Goal: Information Seeking & Learning: Understand process/instructions

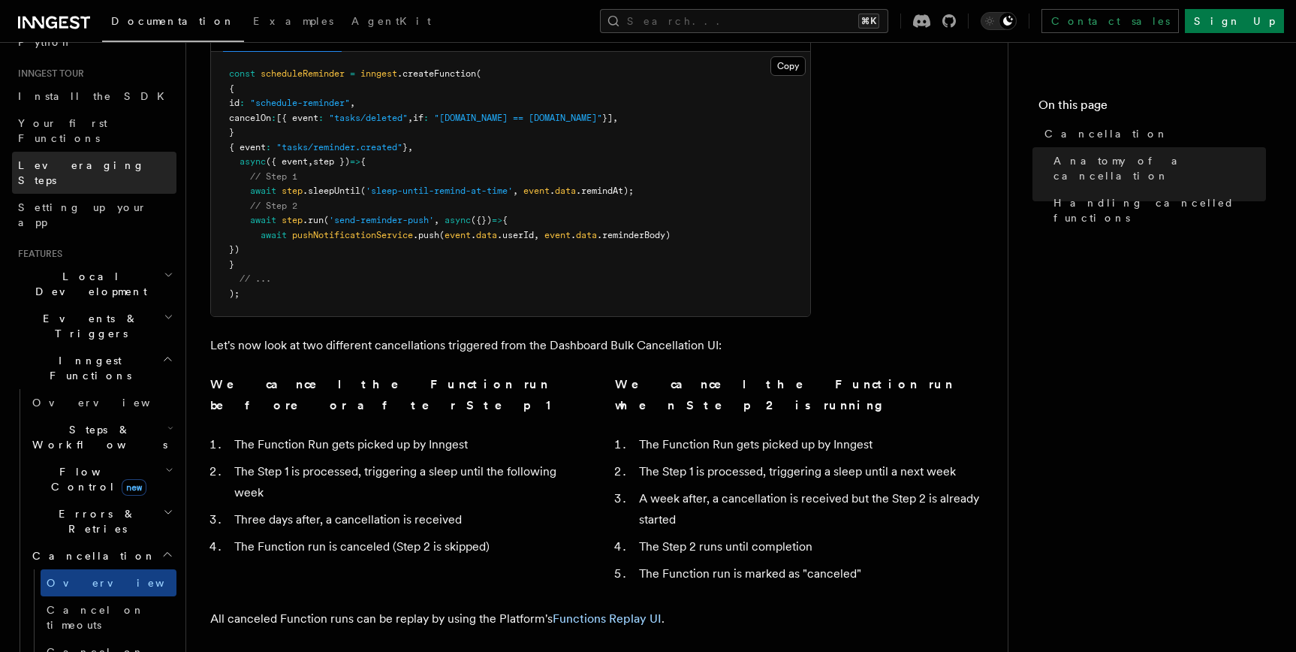
scroll to position [143, 0]
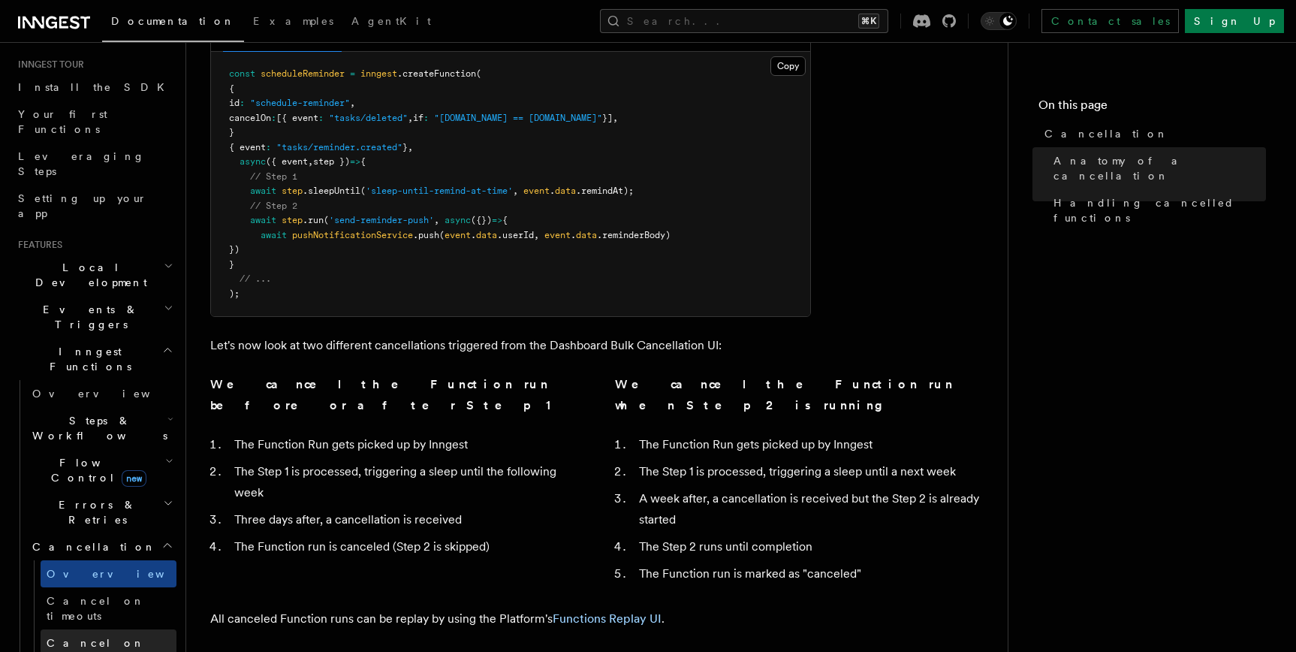
click at [94, 637] on span "Cancel on events" at bounding box center [96, 650] width 98 height 27
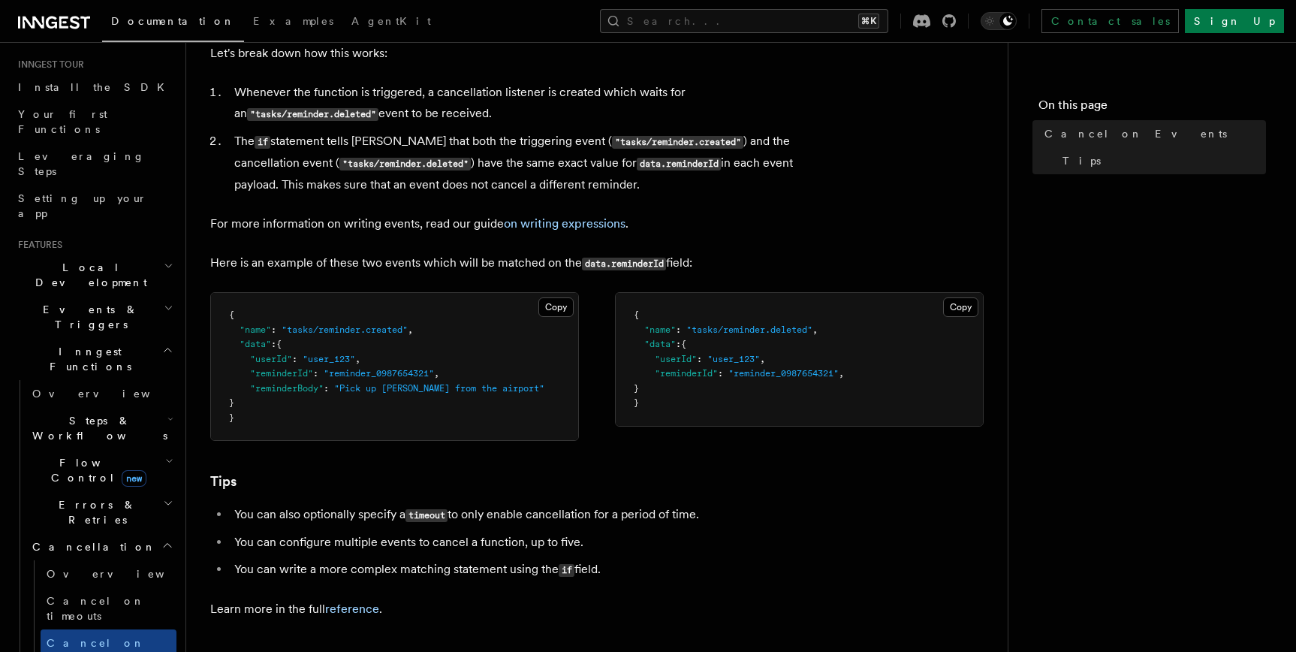
scroll to position [800, 0]
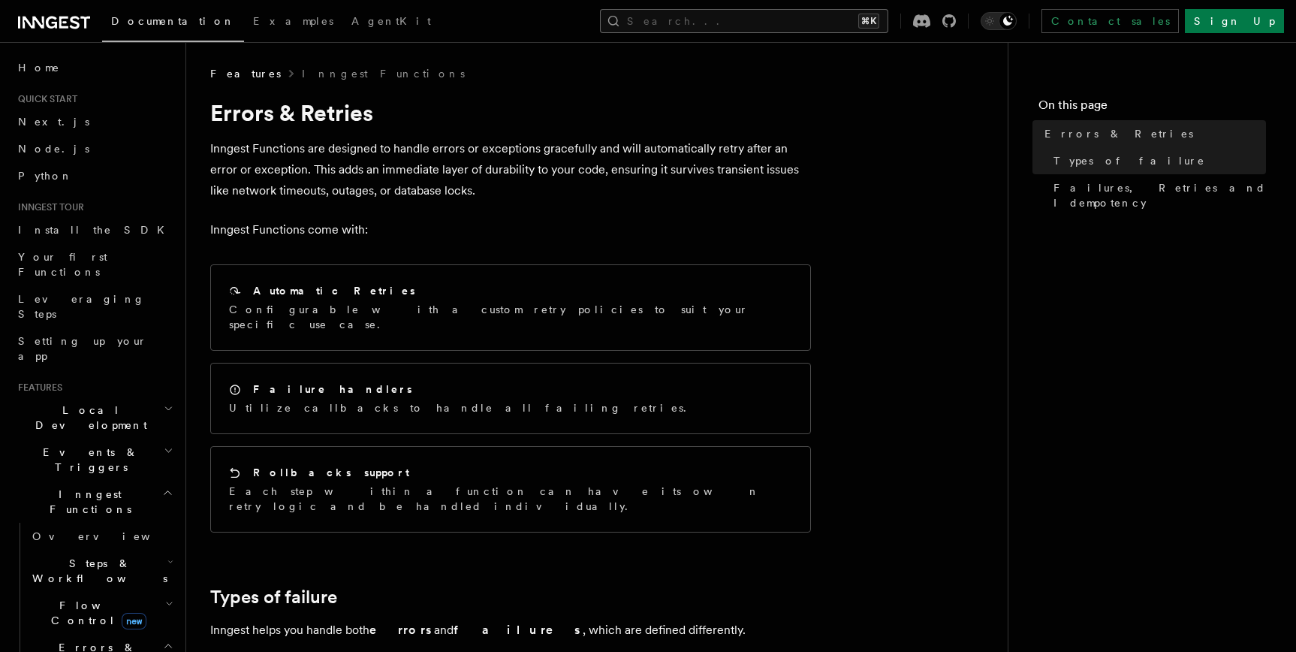
click at [797, 24] on button "Search... ⌘K" at bounding box center [744, 21] width 288 height 24
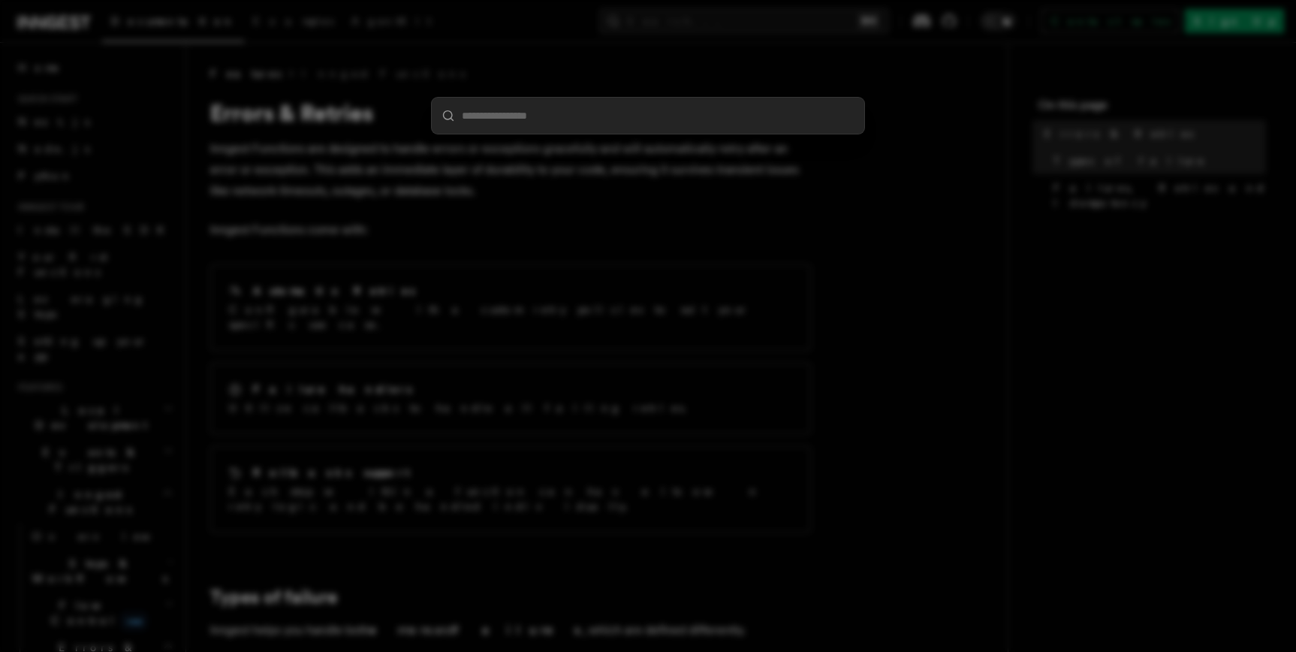
type input "**********"
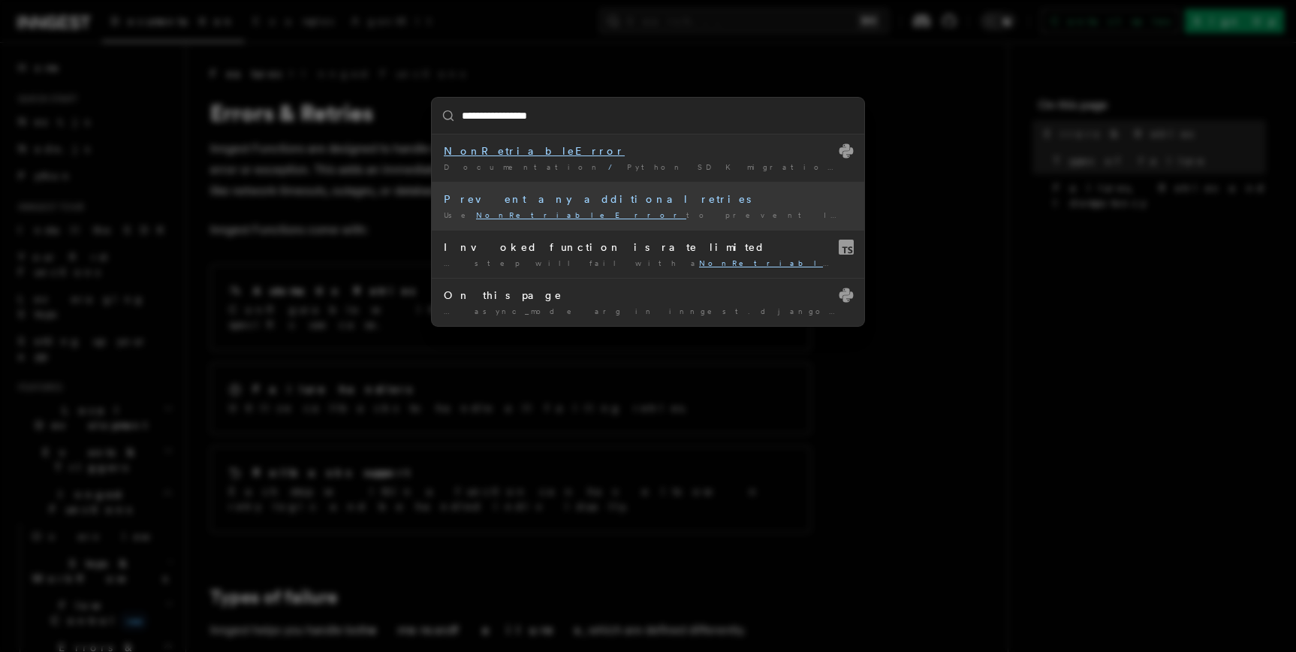
click at [554, 199] on div "Prevent any additional retries" at bounding box center [648, 199] width 409 height 15
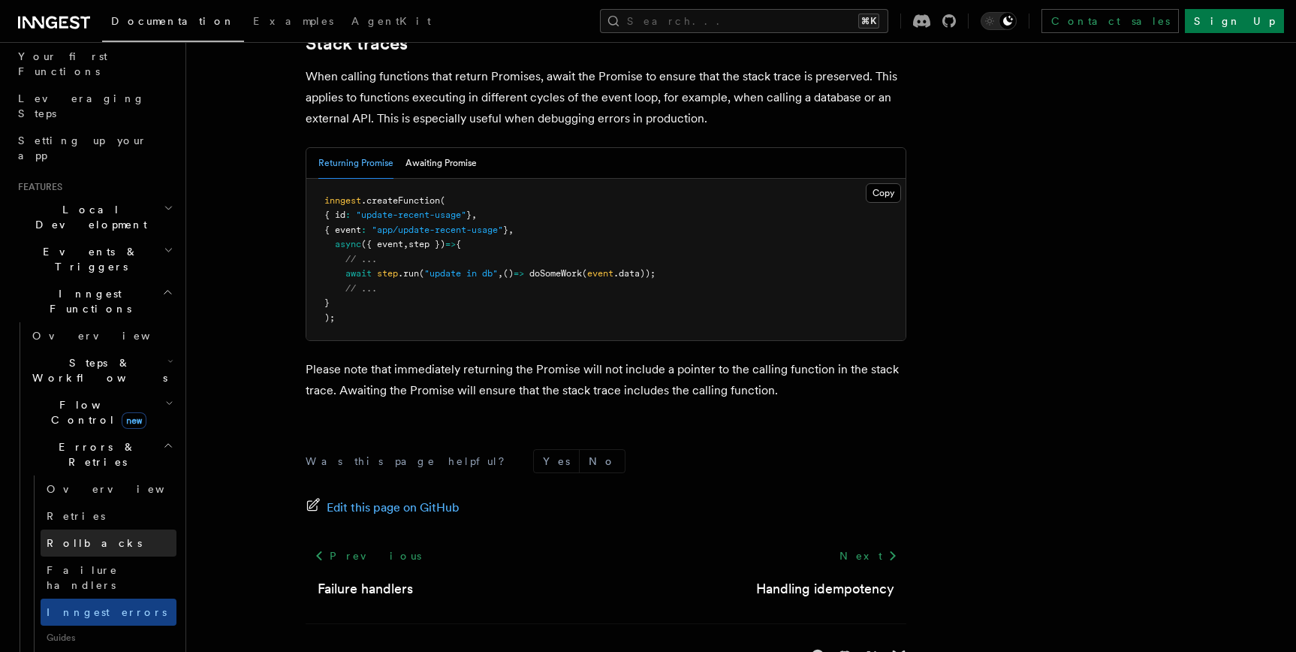
scroll to position [199, 0]
click at [101, 504] on link "Retries" at bounding box center [109, 517] width 136 height 27
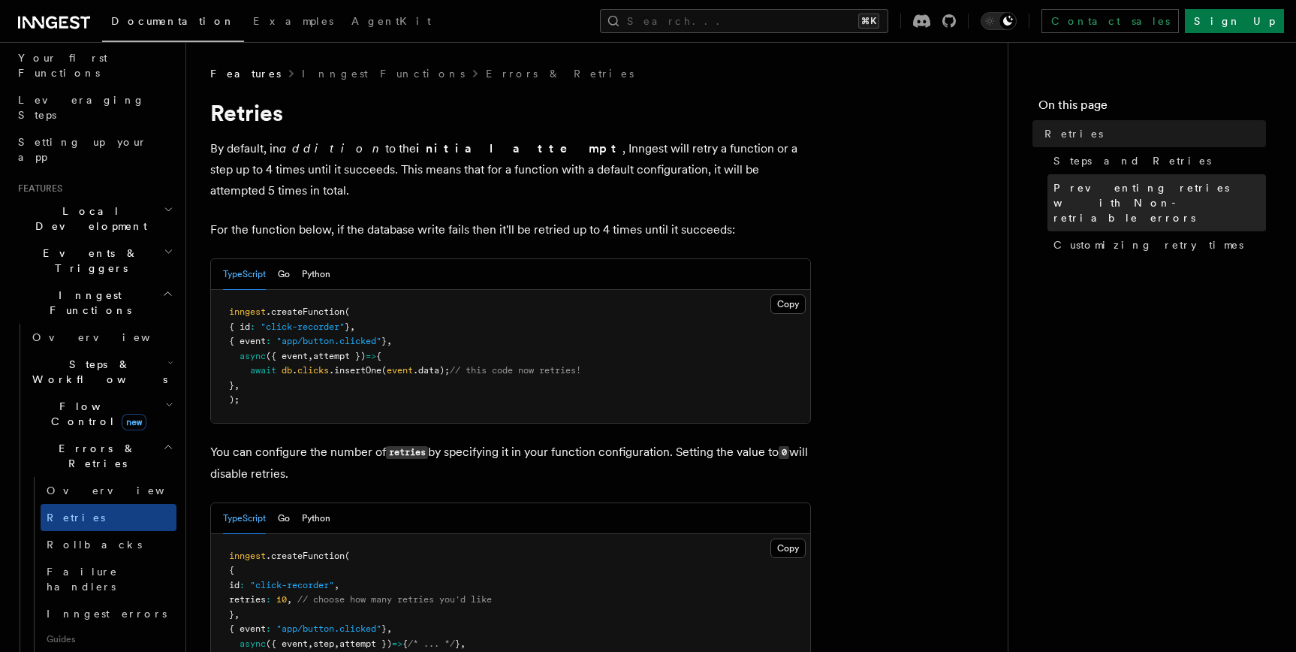
click at [1125, 191] on span "Preventing retries with Non-retriable errors" at bounding box center [1160, 202] width 213 height 45
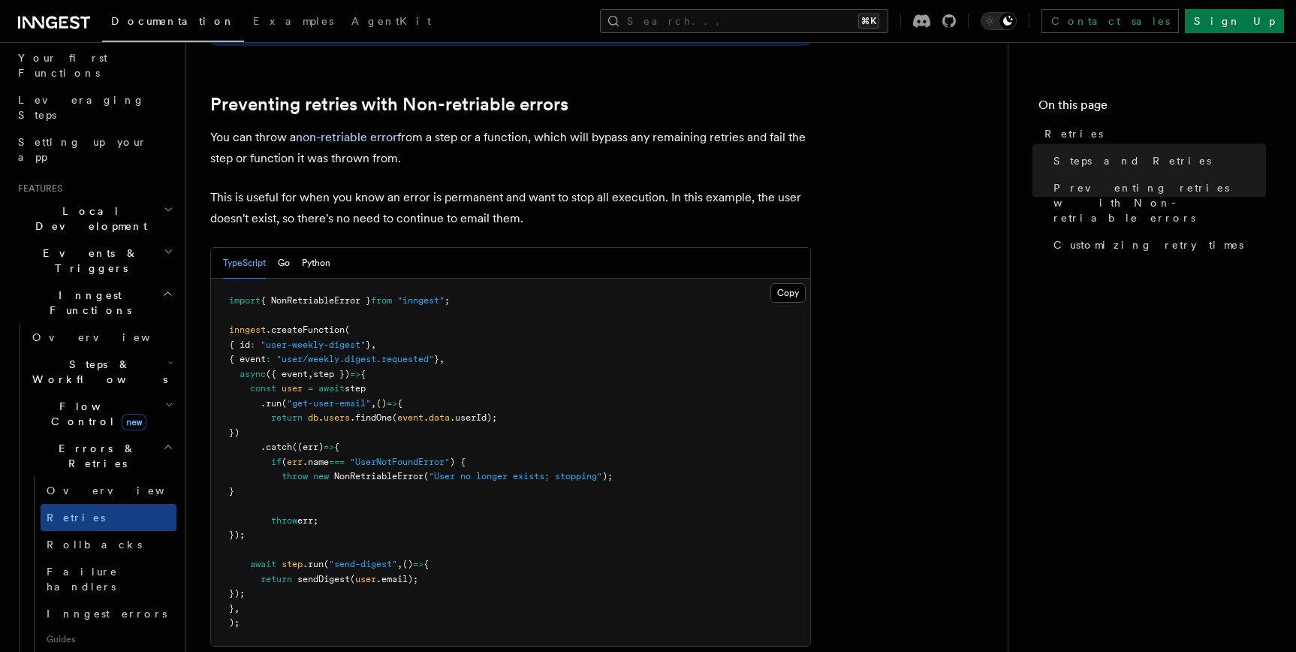
scroll to position [1342, 0]
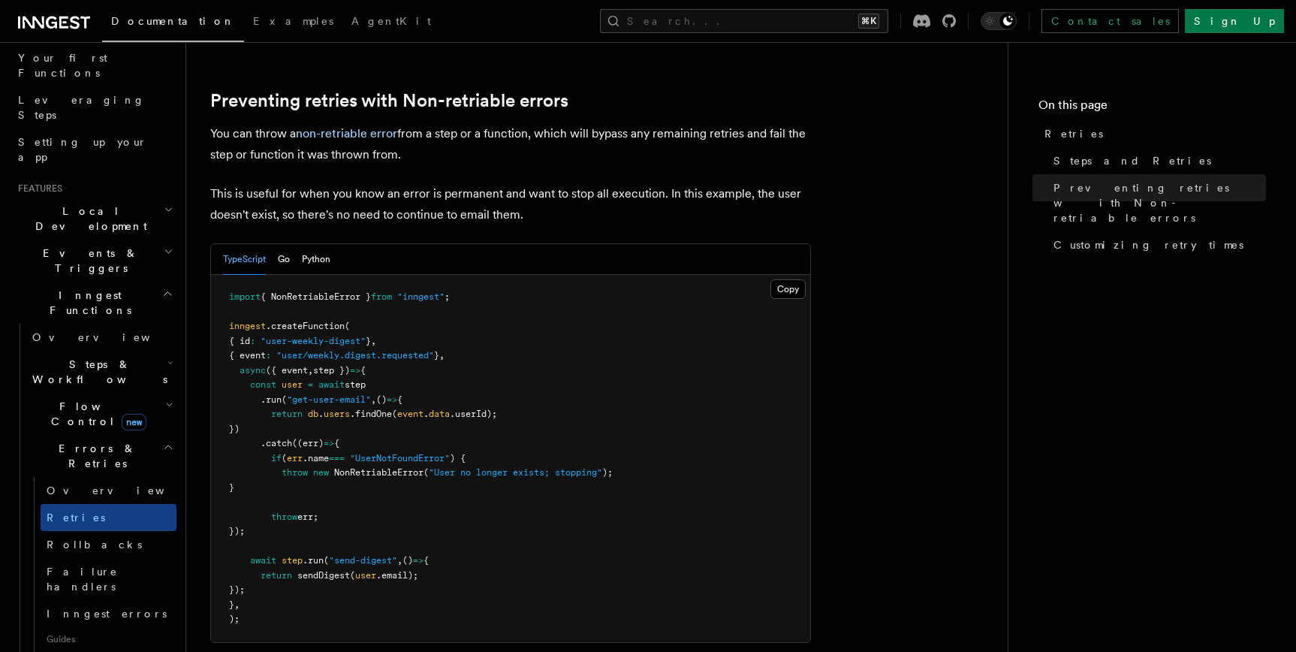
click at [167, 357] on icon "button" at bounding box center [170, 363] width 6 height 12
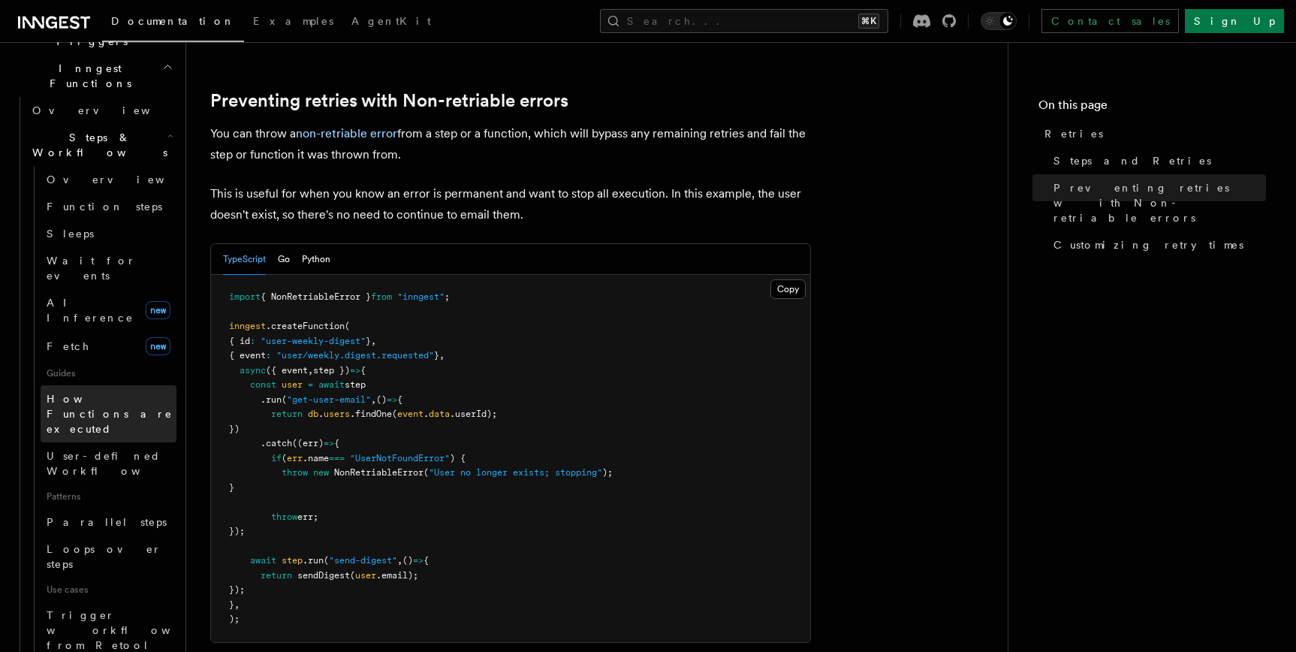
scroll to position [476, 0]
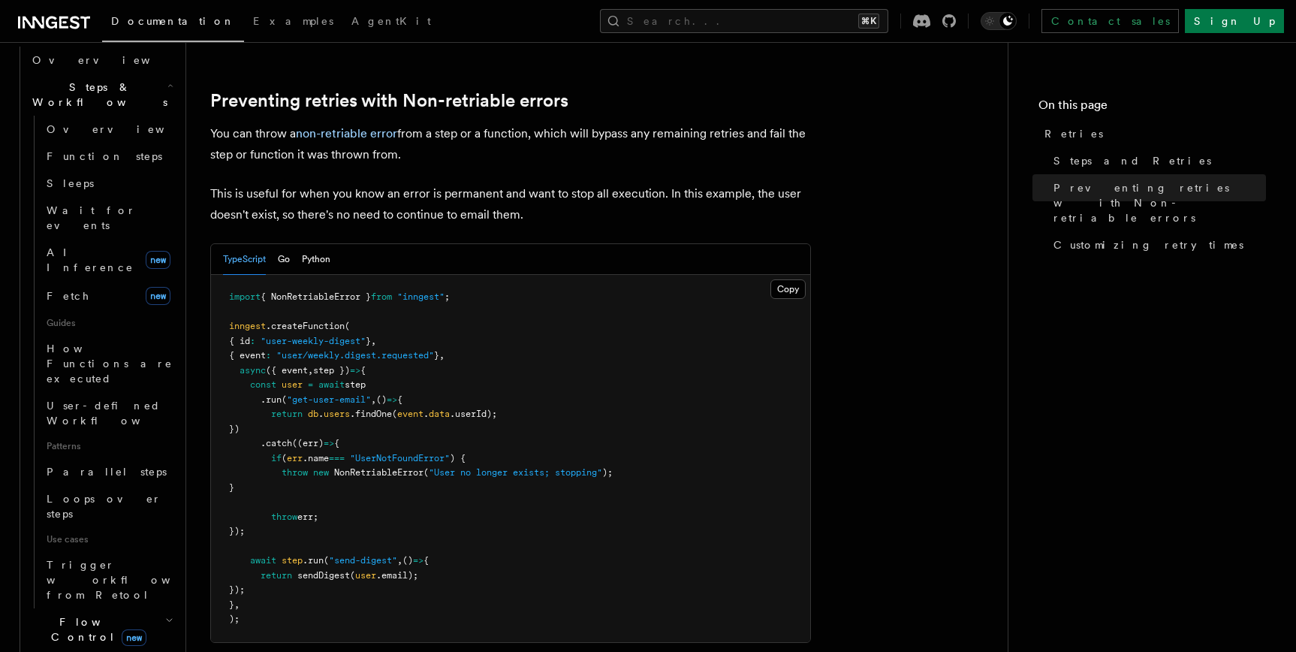
click at [153, 608] on h2 "Flow Control new" at bounding box center [101, 629] width 150 height 42
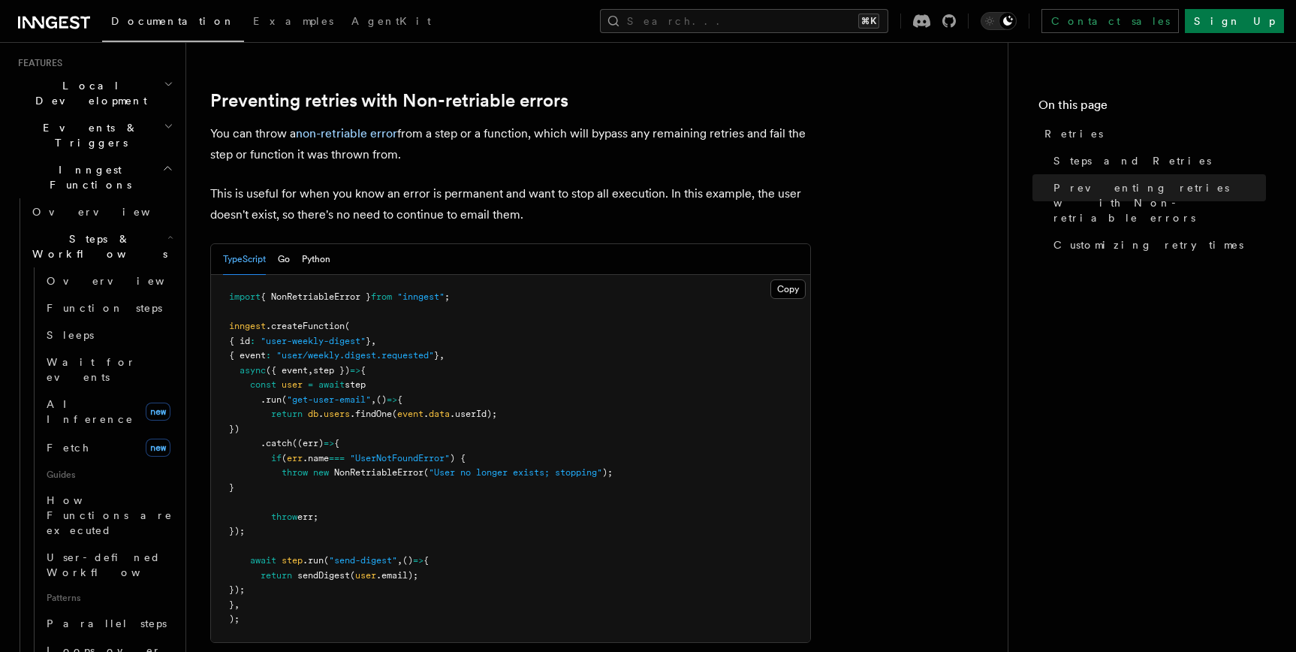
scroll to position [315, 0]
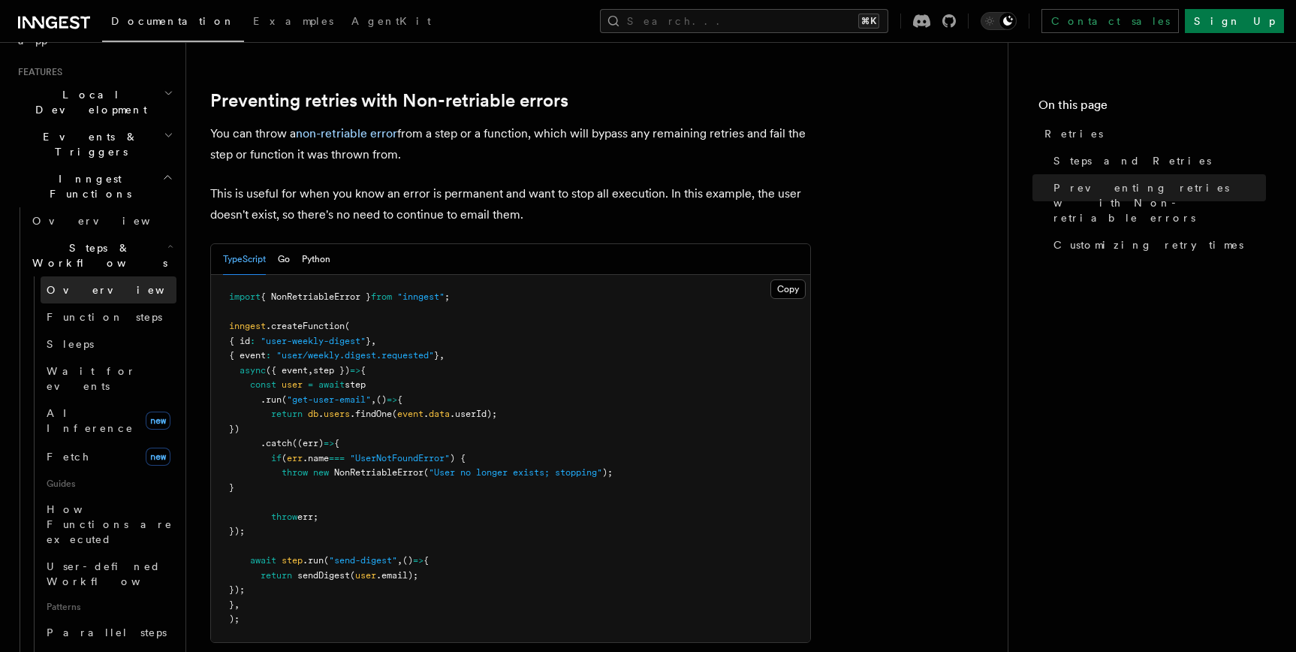
click at [94, 276] on link "Overview" at bounding box center [109, 289] width 136 height 27
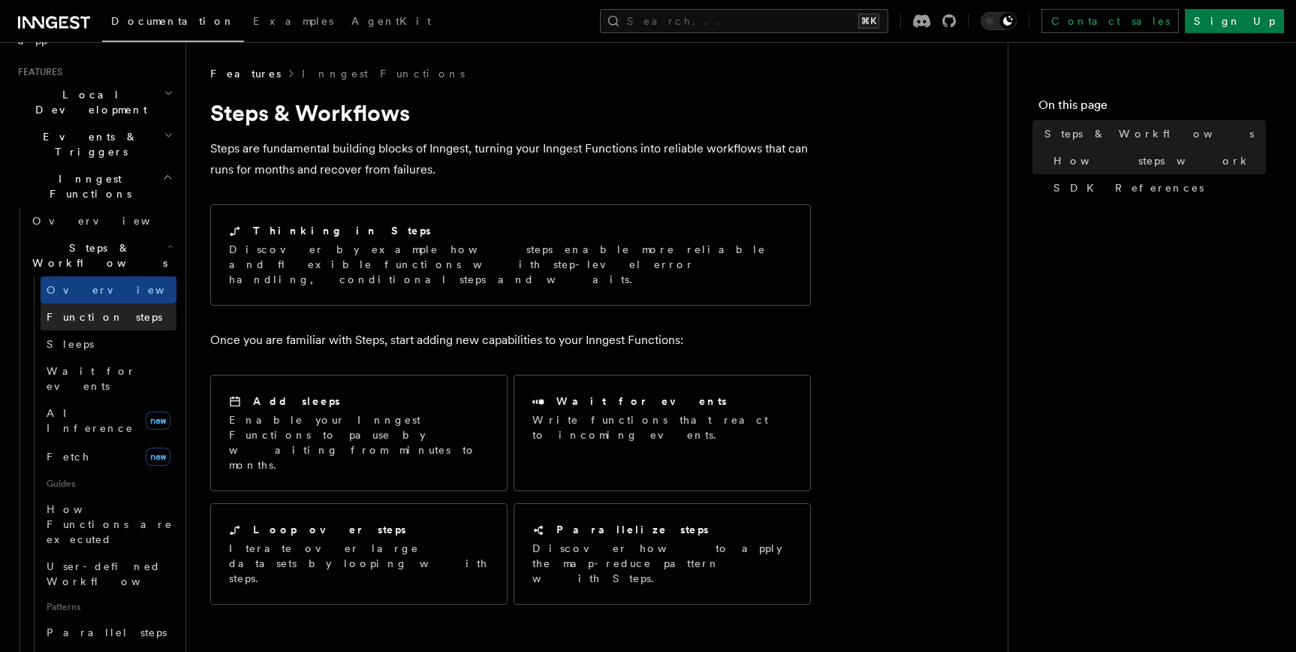
click at [98, 311] on span "Function steps" at bounding box center [105, 317] width 116 height 12
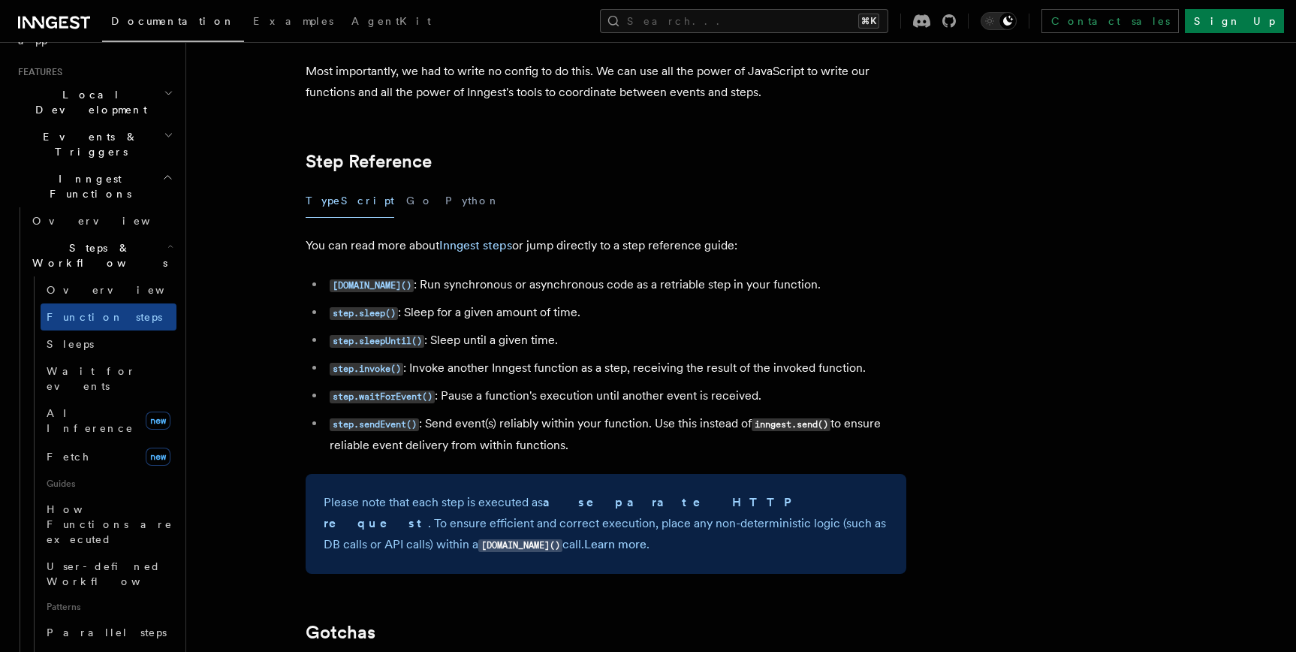
scroll to position [2581, 0]
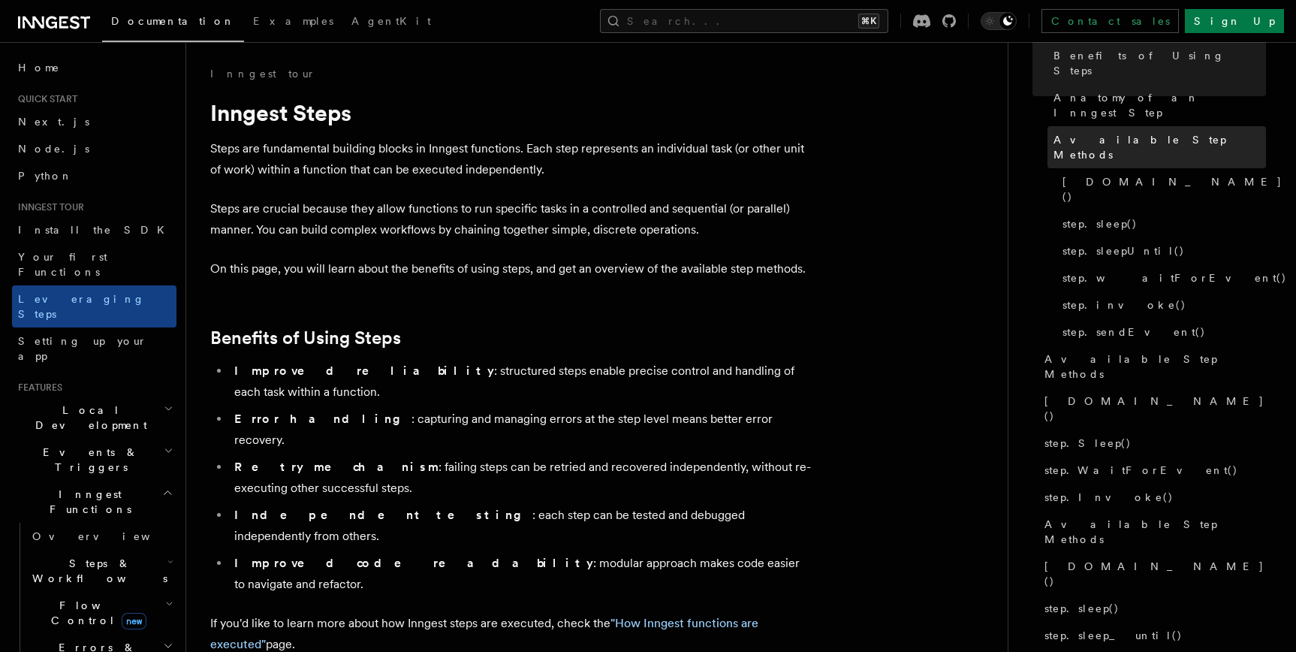
scroll to position [126, 0]
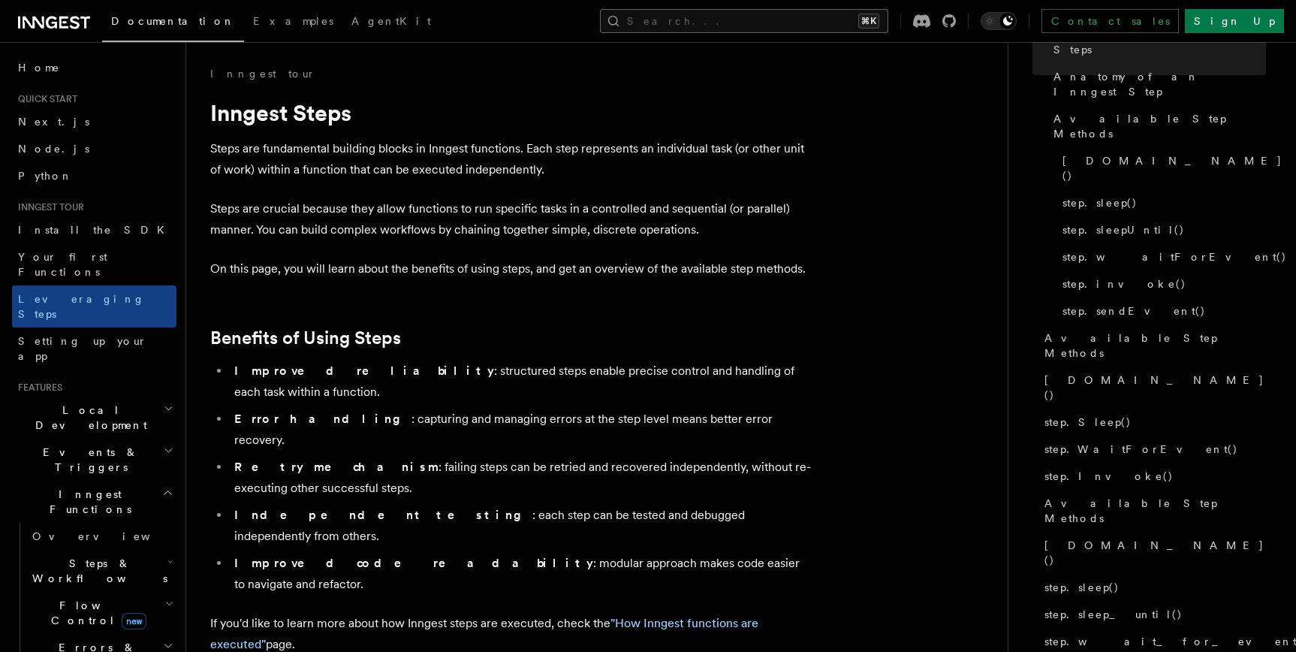
click at [752, 28] on button "Search... ⌘K" at bounding box center [744, 21] width 288 height 24
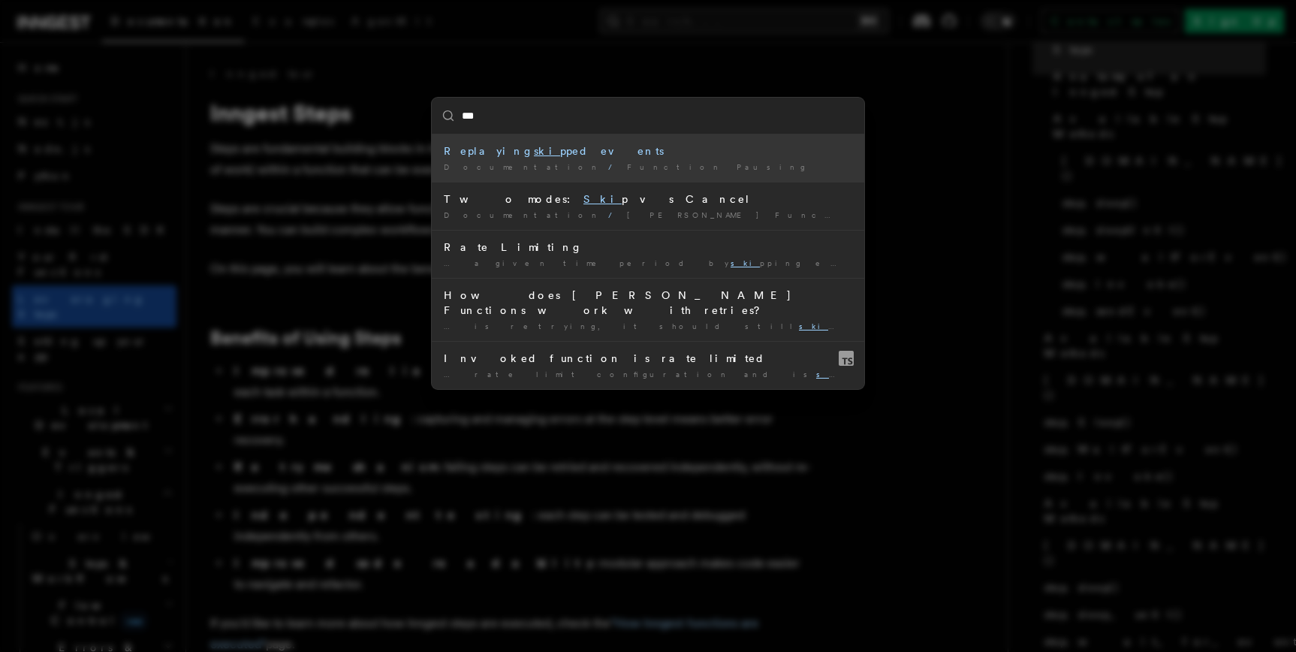
type input "****"
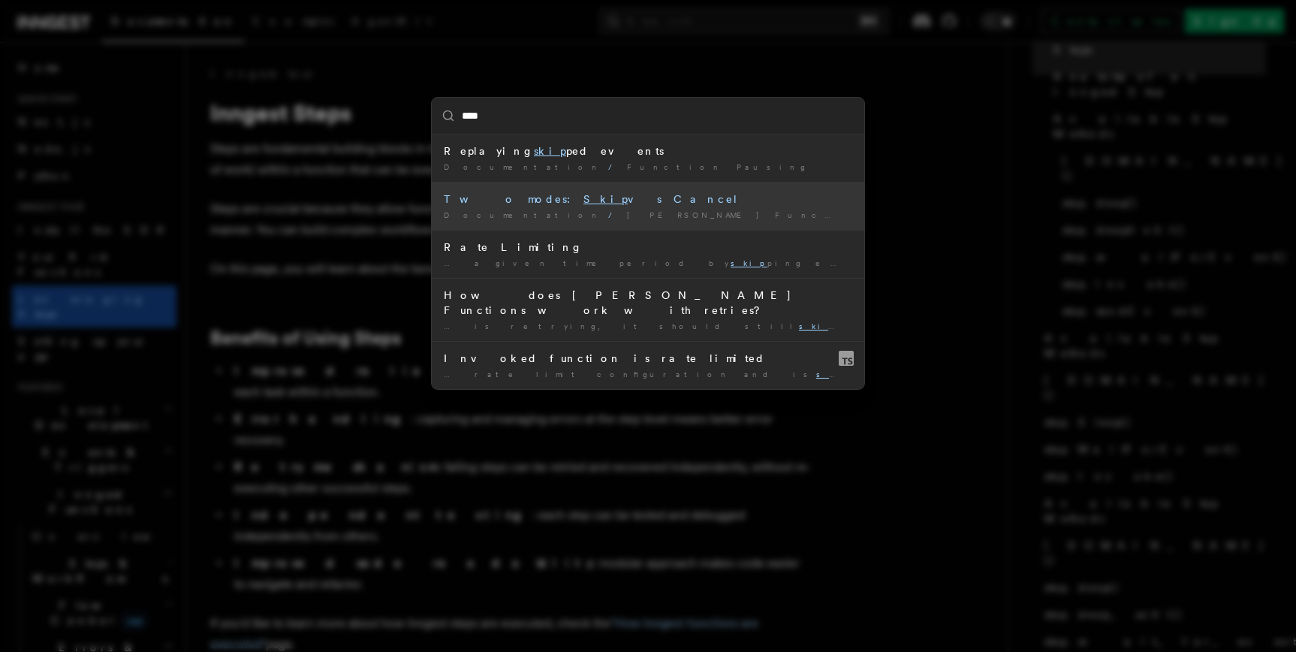
click at [539, 200] on div "Two modes: Skip vs Cancel" at bounding box center [648, 199] width 409 height 15
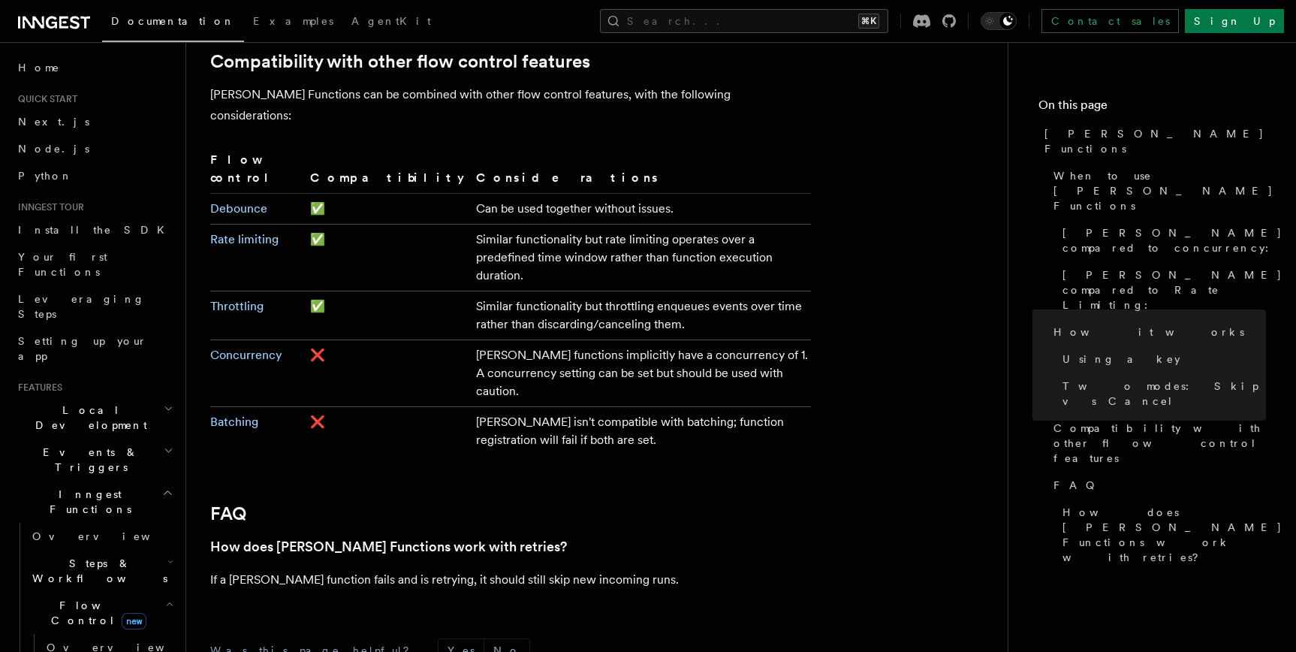
scroll to position [2501, 0]
click at [879, 27] on kbd "⌘K" at bounding box center [868, 21] width 21 height 15
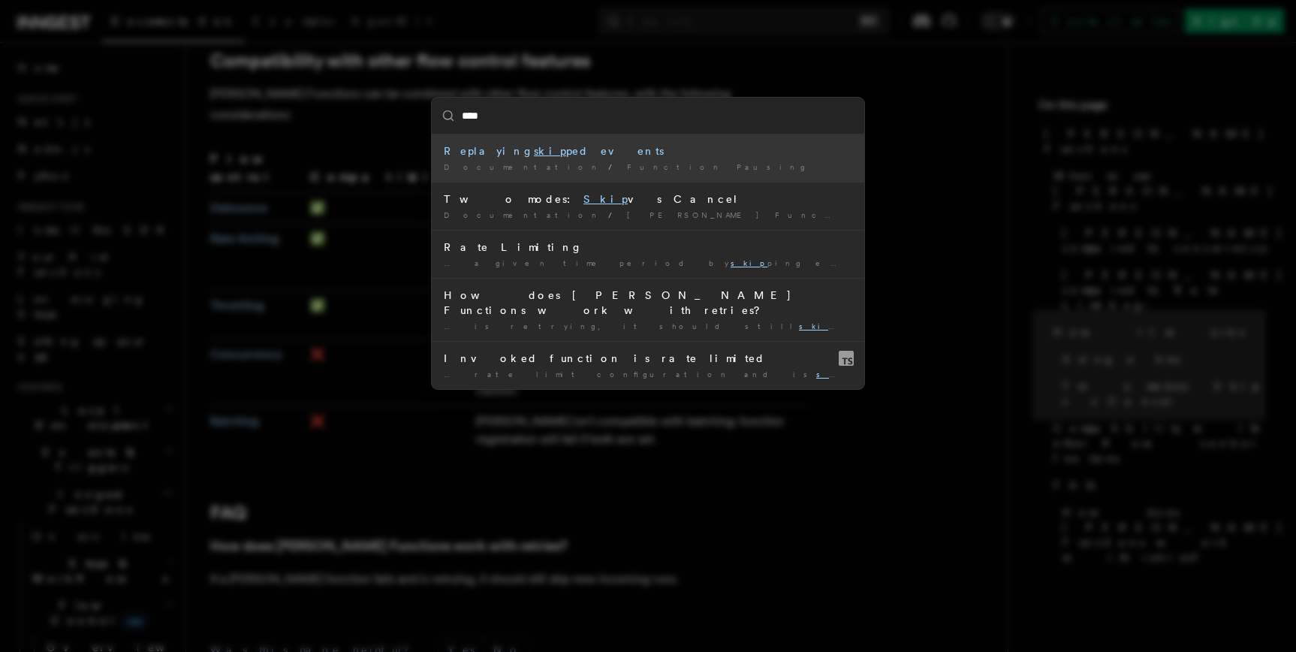
drag, startPoint x: 498, startPoint y: 115, endPoint x: 460, endPoint y: 115, distance: 38.3
click at [460, 115] on input "****" at bounding box center [648, 116] width 433 height 36
type input "****"
click at [373, 290] on div "**** Replaying skip ped events Documentation / Function Pausing / Two modes: Sk…" at bounding box center [648, 326] width 1296 height 652
